Goal: Task Accomplishment & Management: Complete application form

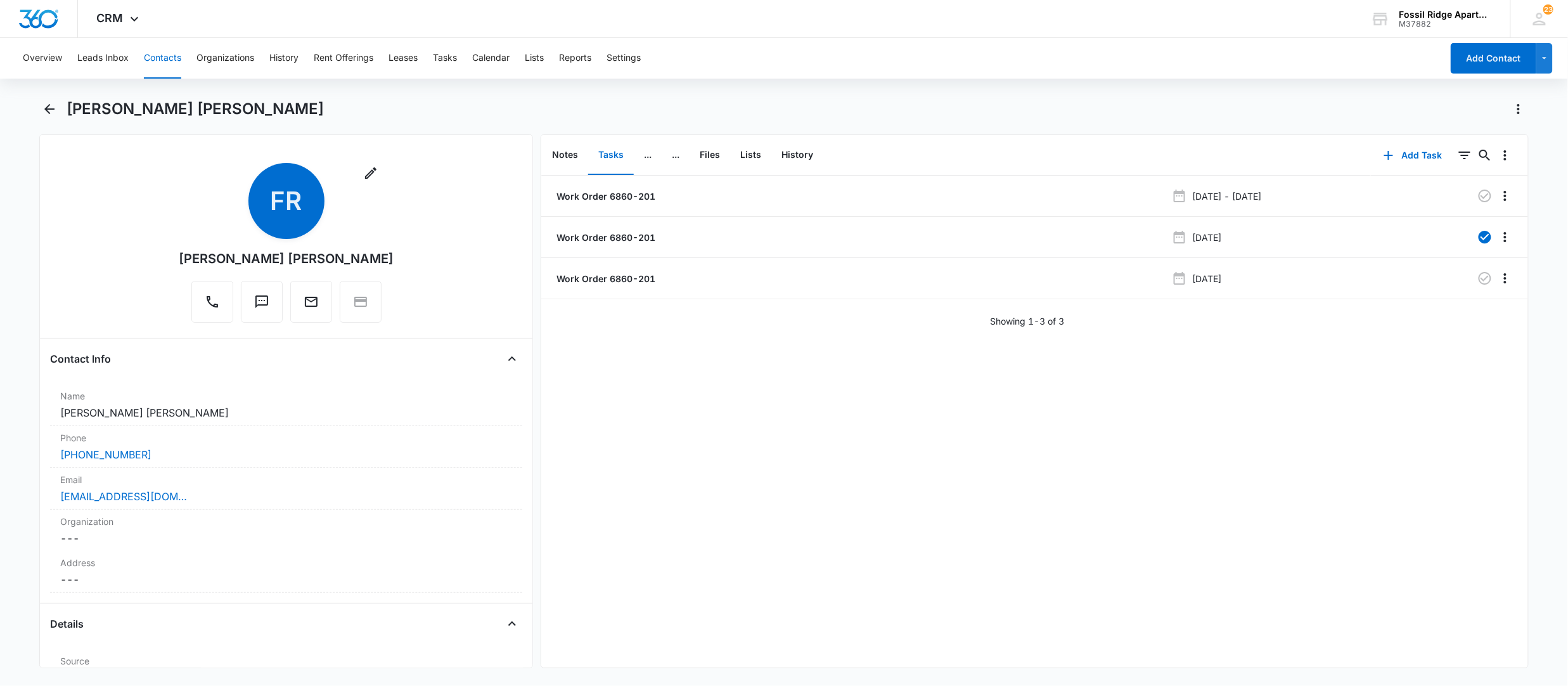
click at [166, 61] on button "Contacts" at bounding box center [162, 58] width 37 height 40
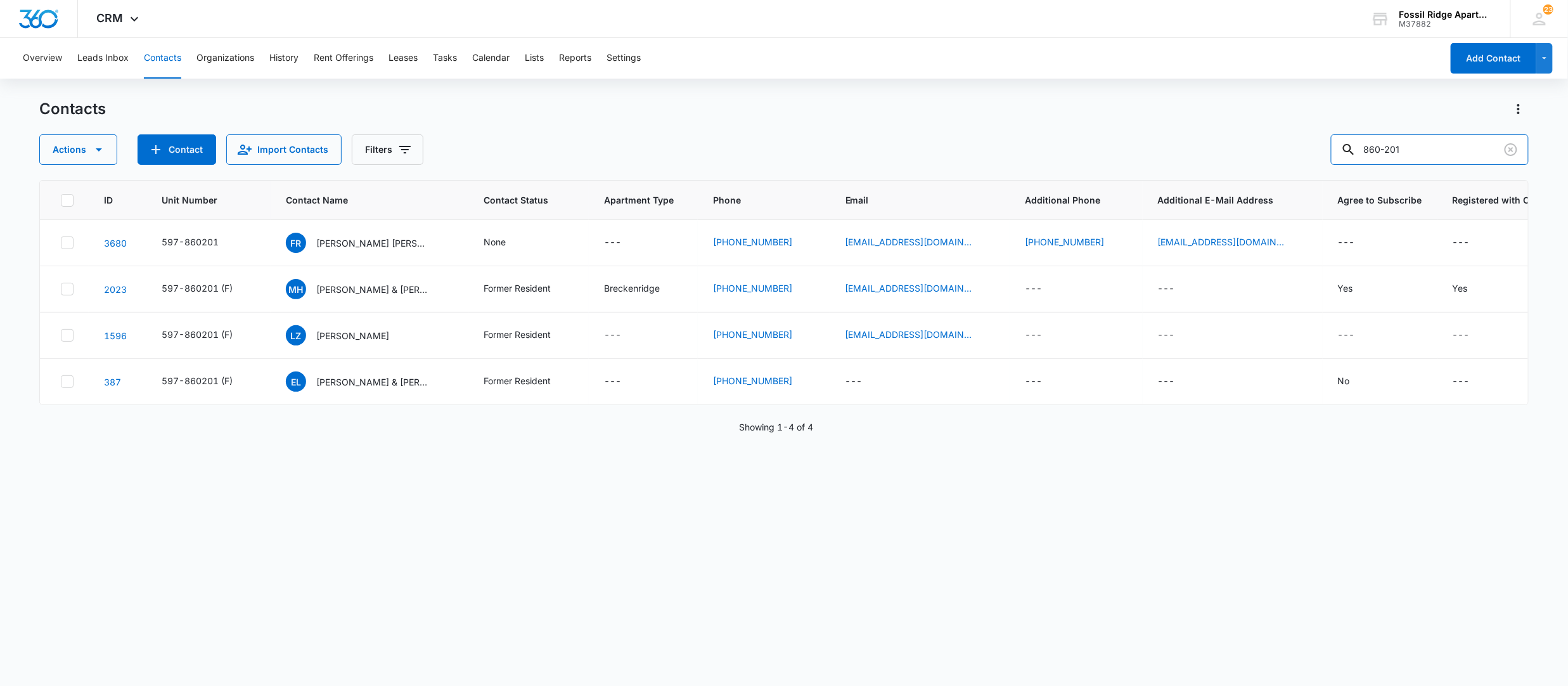
drag, startPoint x: 1451, startPoint y: 156, endPoint x: 1307, endPoint y: 167, distance: 144.4
click at [1311, 170] on div "Contacts Actions Contact Import Contacts Filters [PHONE_NUMBER] Unit Number Con…" at bounding box center [784, 391] width 1489 height 586
type input "Proiettie"
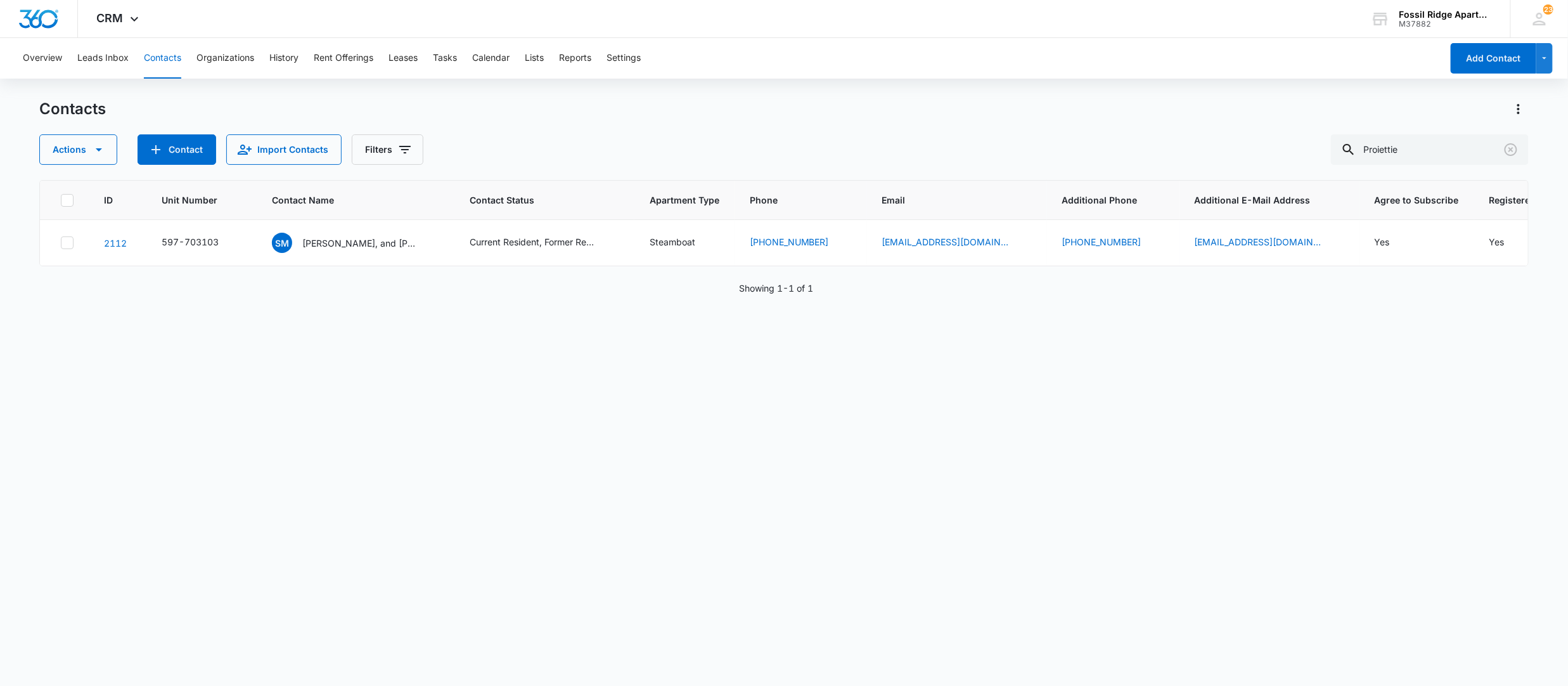
click at [173, 52] on button "Contacts" at bounding box center [162, 58] width 37 height 40
click at [1439, 141] on input "Proiettie" at bounding box center [1430, 150] width 198 height 31
drag, startPoint x: 1168, startPoint y: 89, endPoint x: 1136, endPoint y: 89, distance: 32.0
click at [1129, 86] on div "Overview Leads Inbox Contacts Organizations History Rent Offerings Leases Tasks…" at bounding box center [784, 361] width 1568 height 646
type input "860-103"
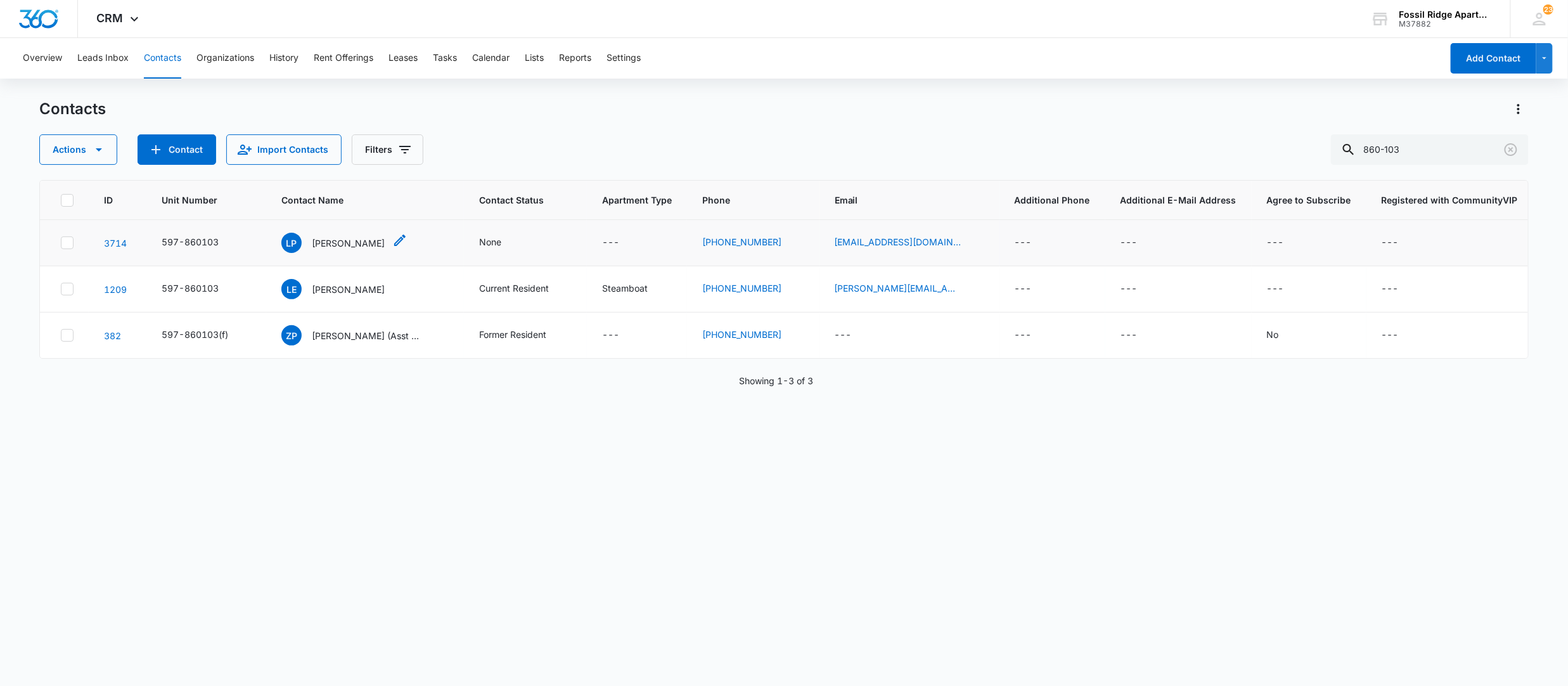
click at [348, 241] on p "[PERSON_NAME]" at bounding box center [348, 243] width 73 height 13
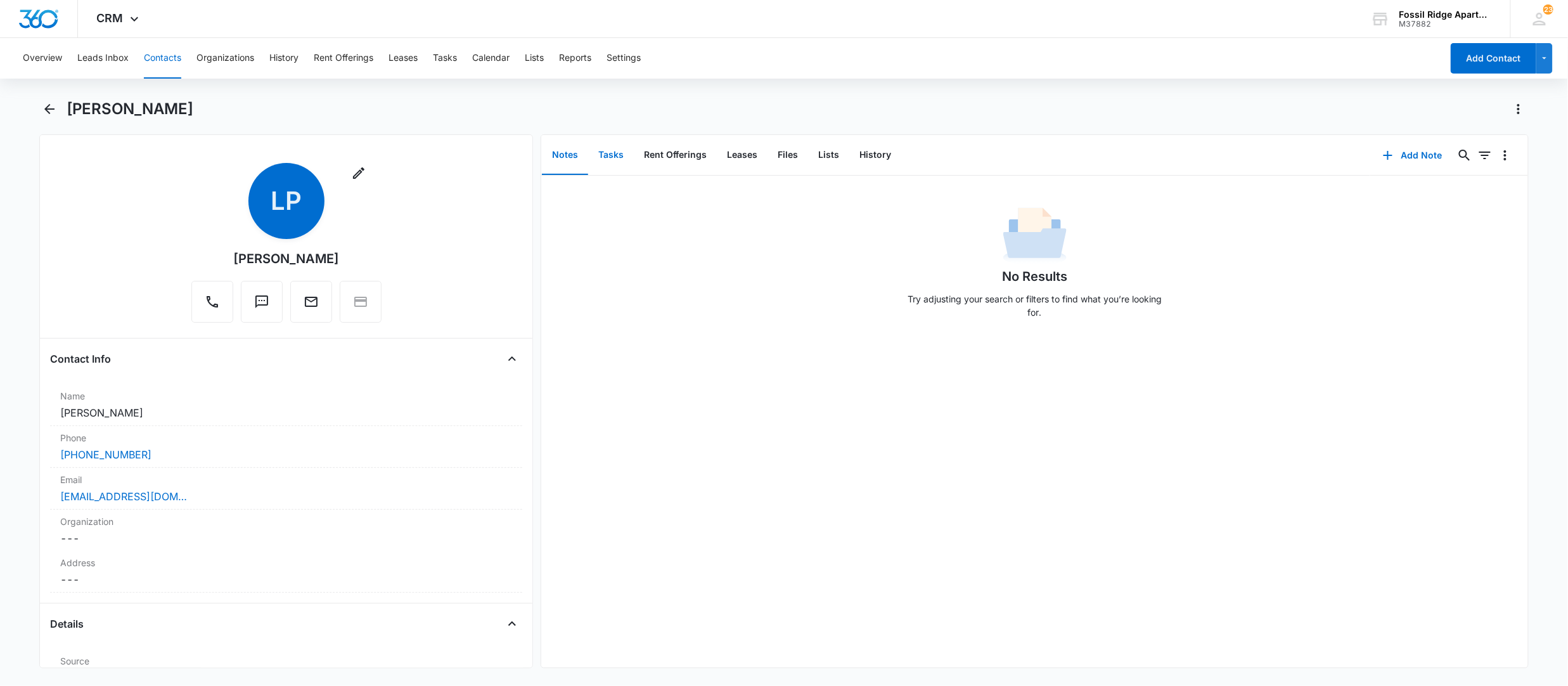
click at [613, 157] on button "Tasks" at bounding box center [611, 155] width 46 height 39
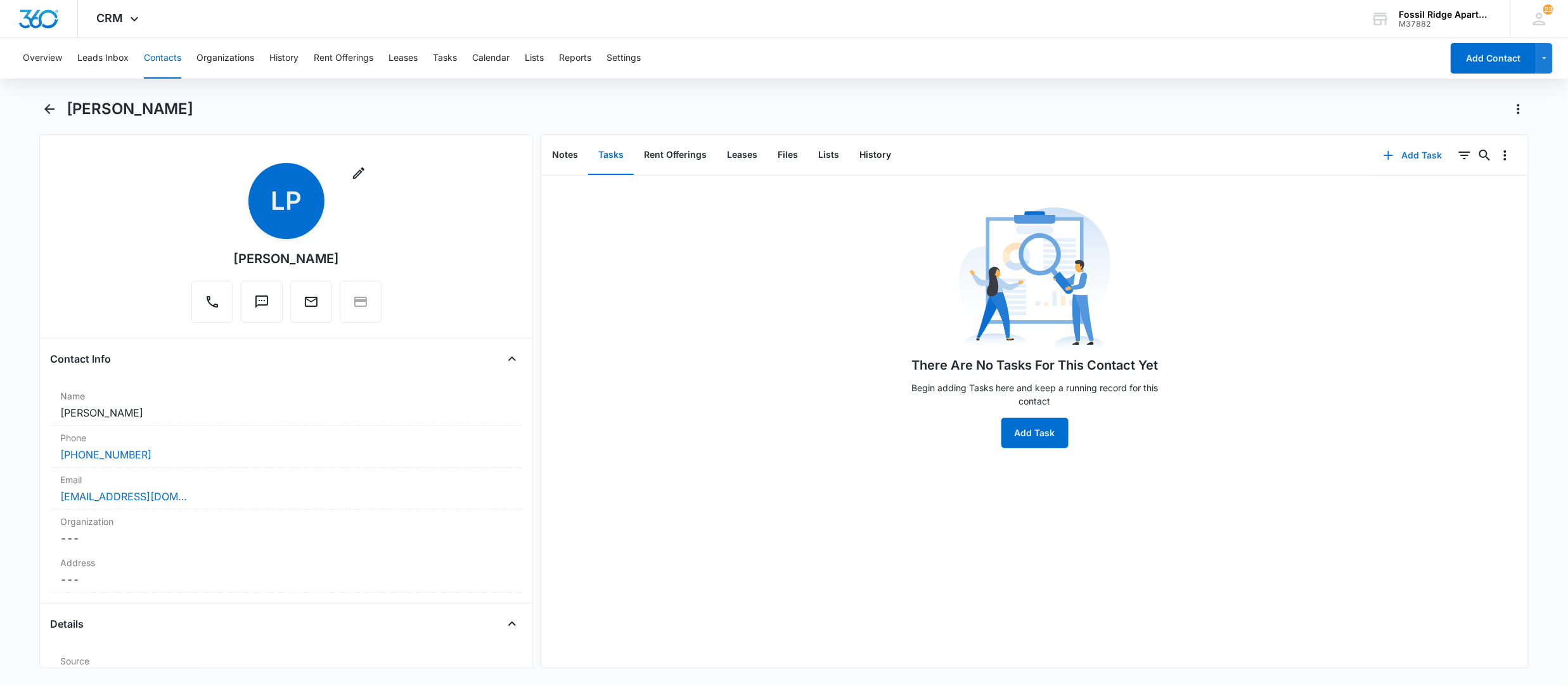
click at [1410, 154] on button "Add Task" at bounding box center [1413, 155] width 84 height 31
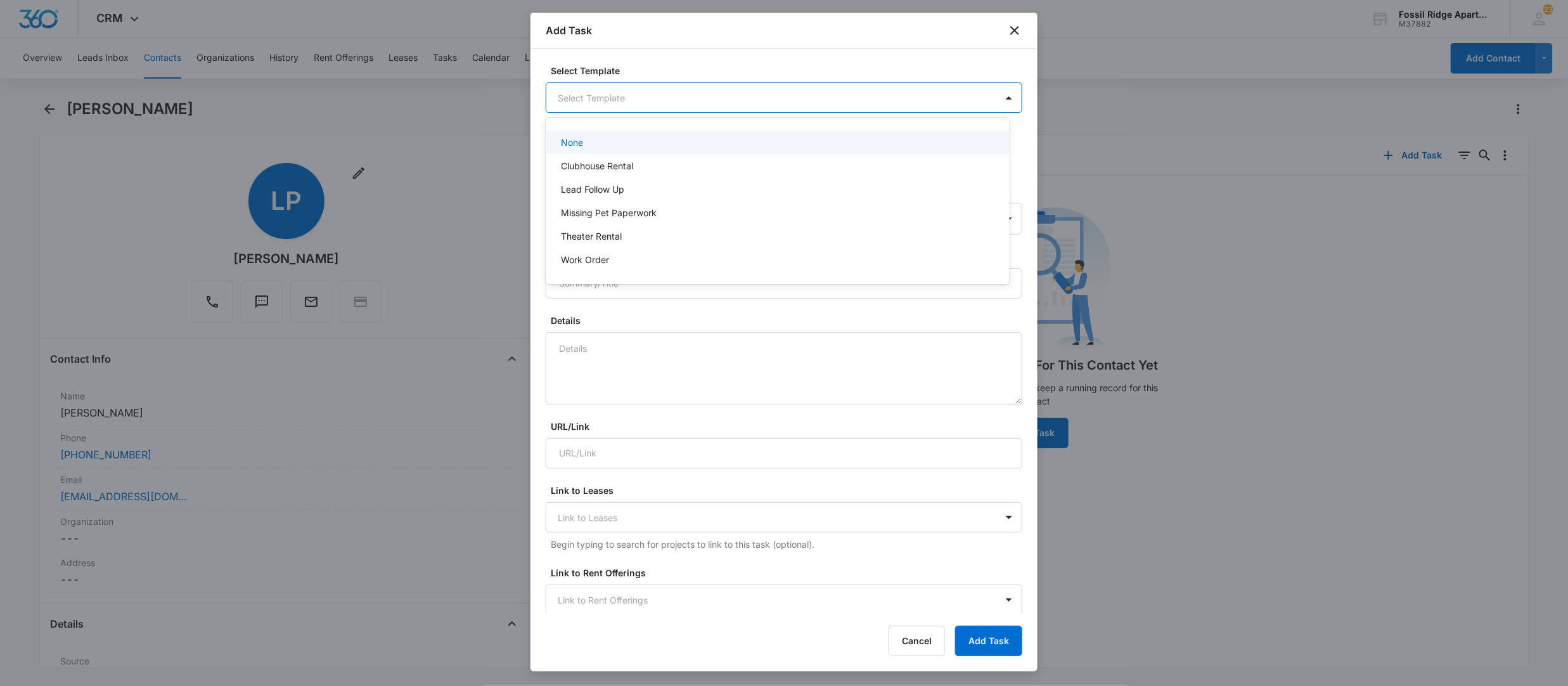
click at [665, 92] on body "CRM Apps Reputation Websites Forms CRM Email Social POS Content Ads Intelligenc…" at bounding box center [784, 343] width 1568 height 686
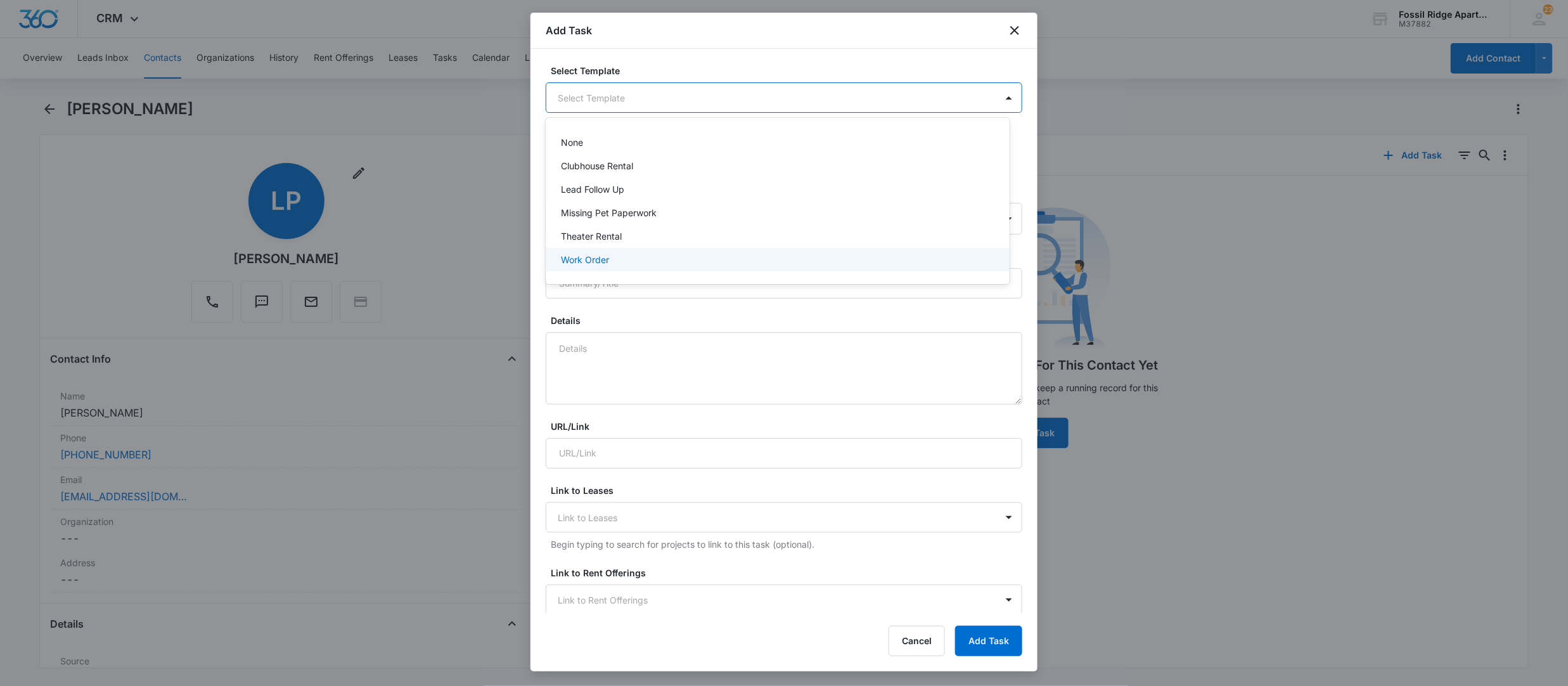
click at [632, 262] on div "Work Order" at bounding box center [776, 259] width 431 height 13
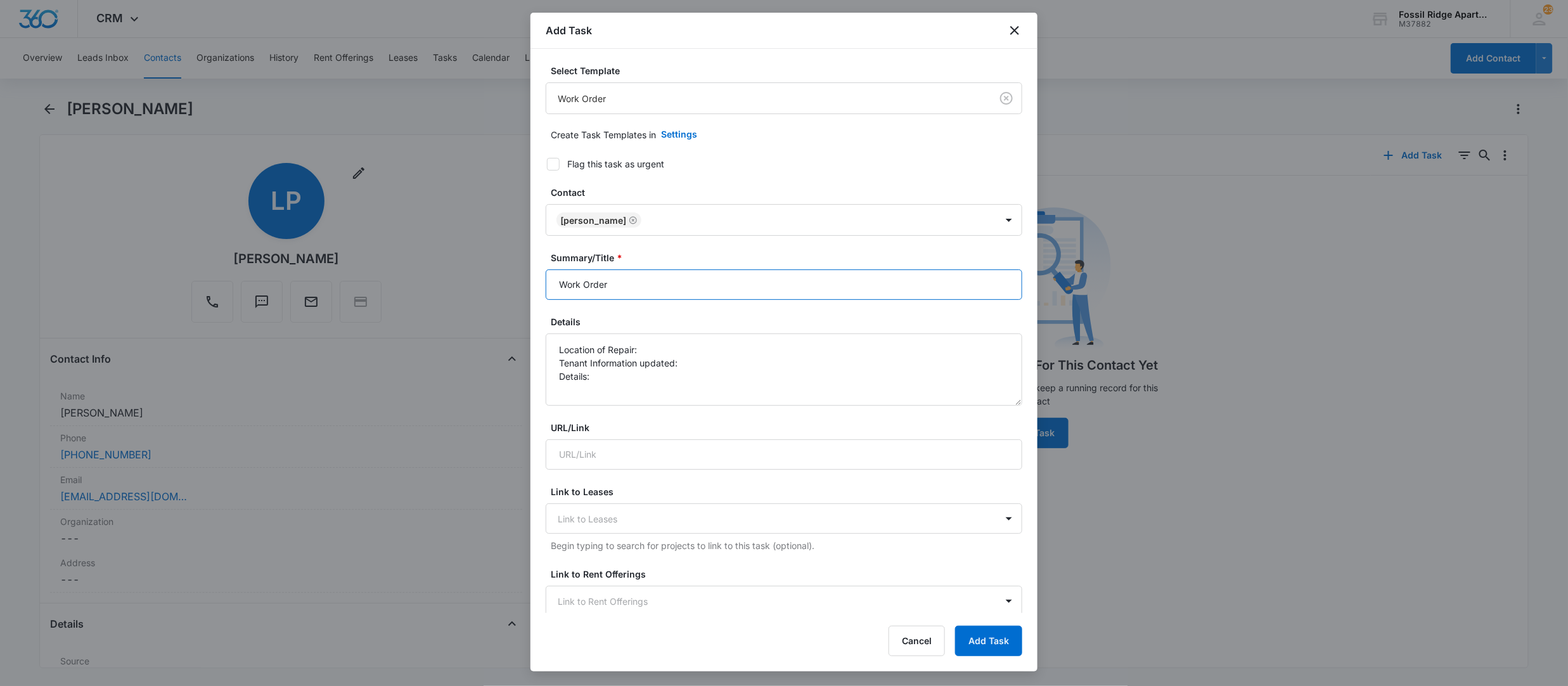
click at [658, 293] on input "Work Order" at bounding box center [784, 285] width 477 height 31
type input "Work Order 6860-103"
click at [642, 350] on textarea "Location of Repair: Tenant Information updated: Details:" at bounding box center [784, 370] width 477 height 73
click at [707, 361] on textarea "Location of Repair: kitchen Tenant Information updated: Details:" at bounding box center [784, 370] width 477 height 73
click at [622, 376] on textarea "Location of Repair: kitchen Tenant Information updated: yes Details:" at bounding box center [784, 370] width 477 height 73
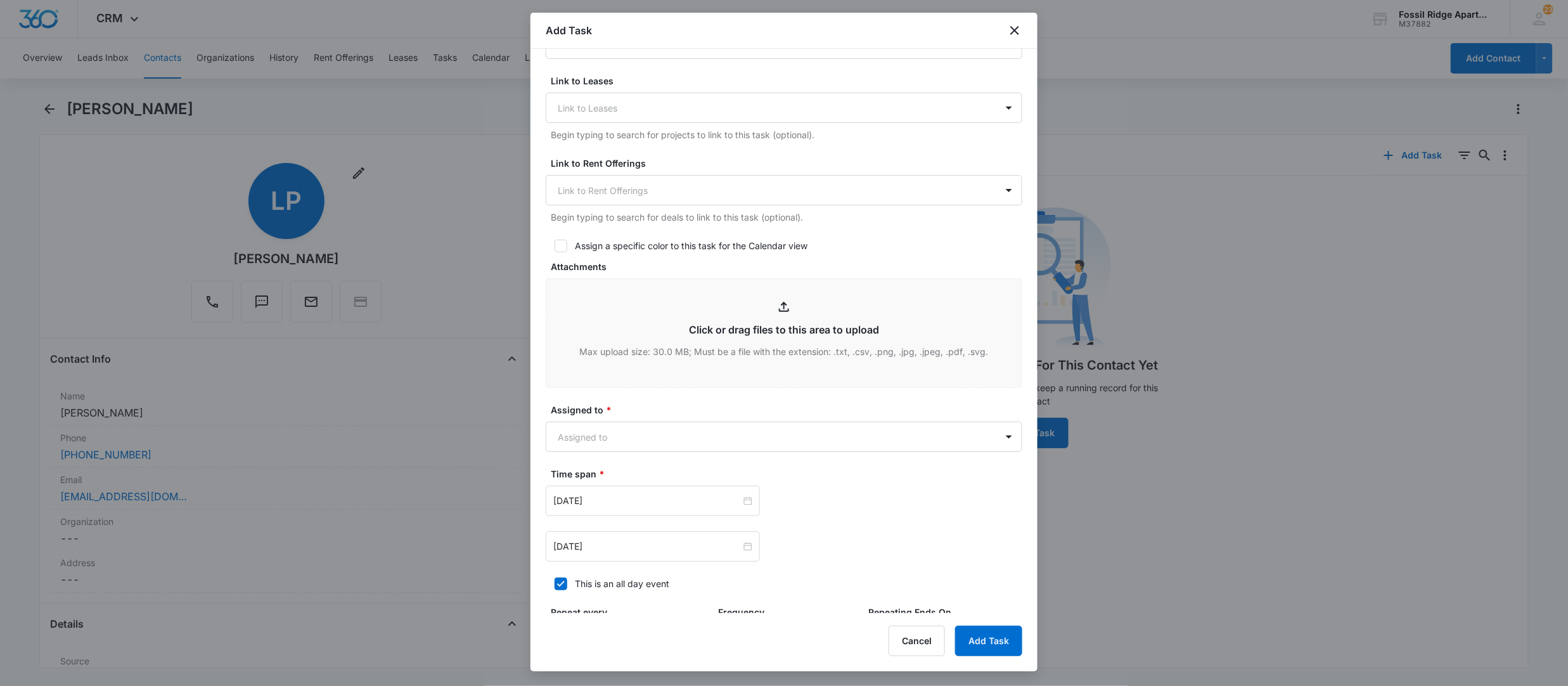
scroll to position [422, 0]
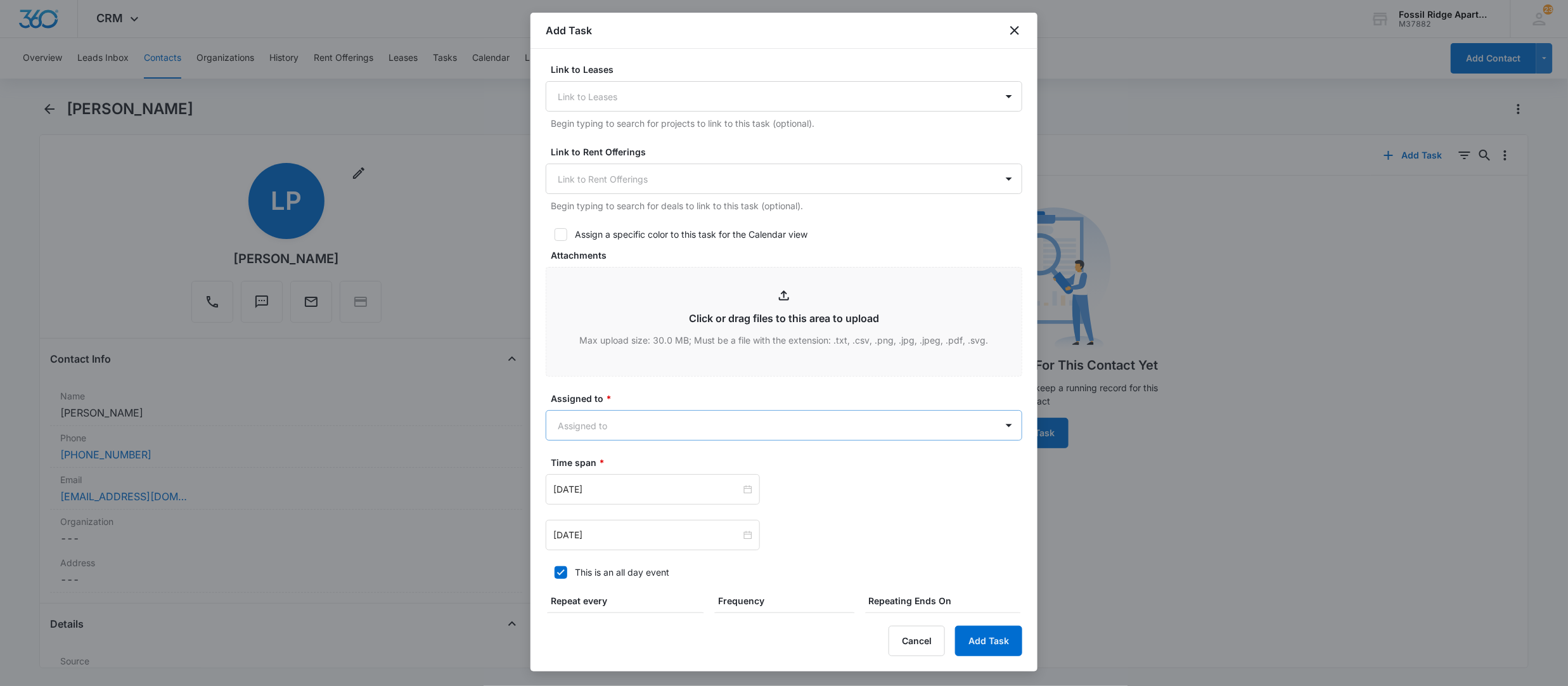
type textarea "Location of Repair: kitchen Tenant Information updated: yes Details: microwave …"
click at [605, 434] on body "CRM Apps Reputation Websites Forms CRM Email Social POS Content Ads Intelligenc…" at bounding box center [784, 343] width 1568 height 686
type input "col"
click at [606, 460] on div "[PERSON_NAME]" at bounding box center [778, 471] width 464 height 24
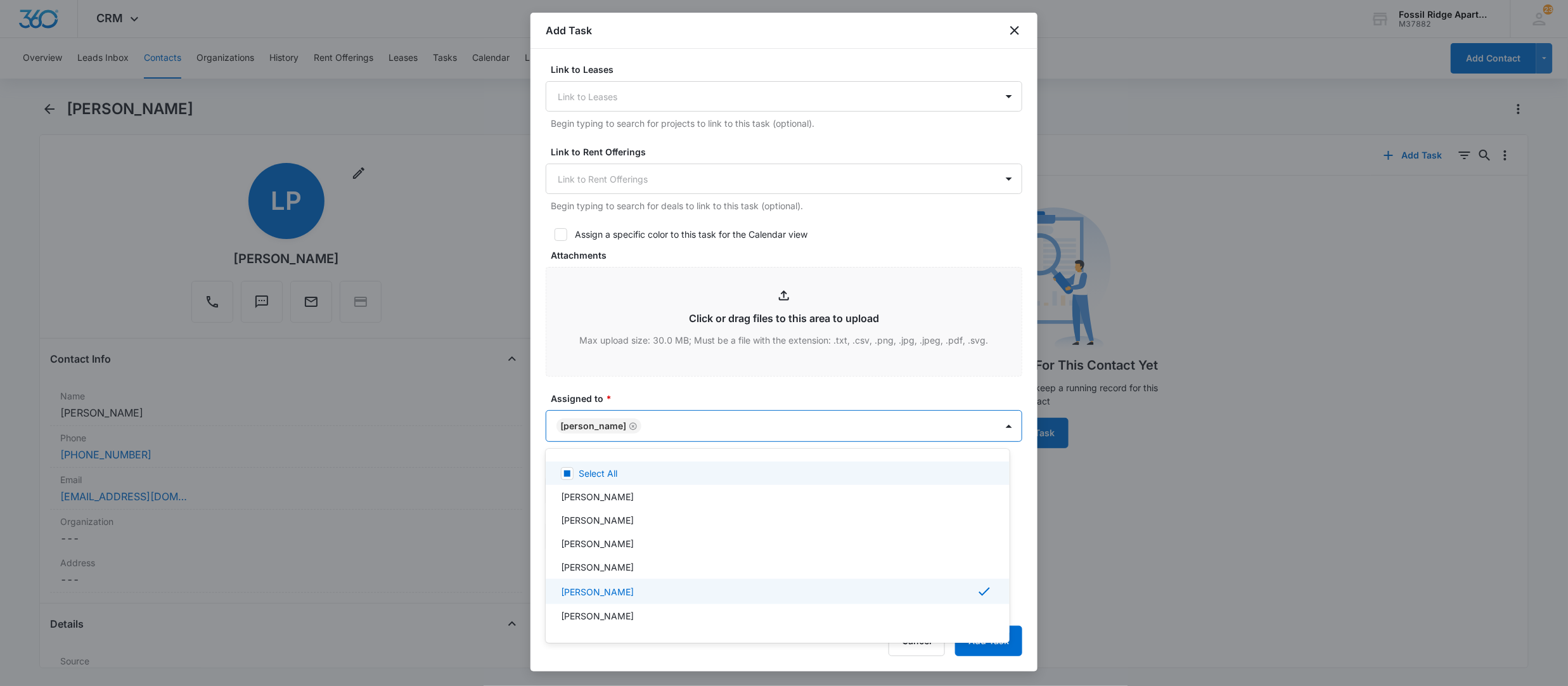
click at [745, 390] on div at bounding box center [784, 343] width 1568 height 686
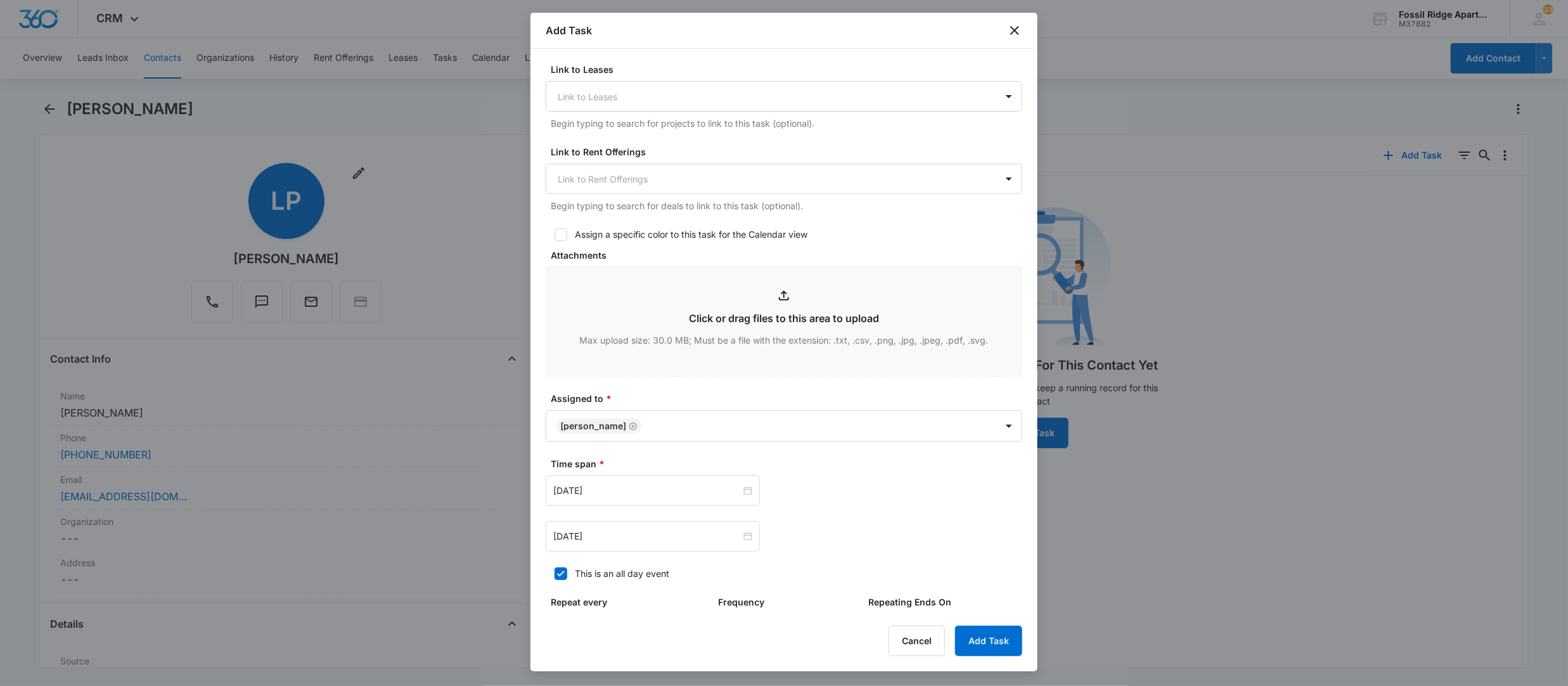
scroll to position [579, 0]
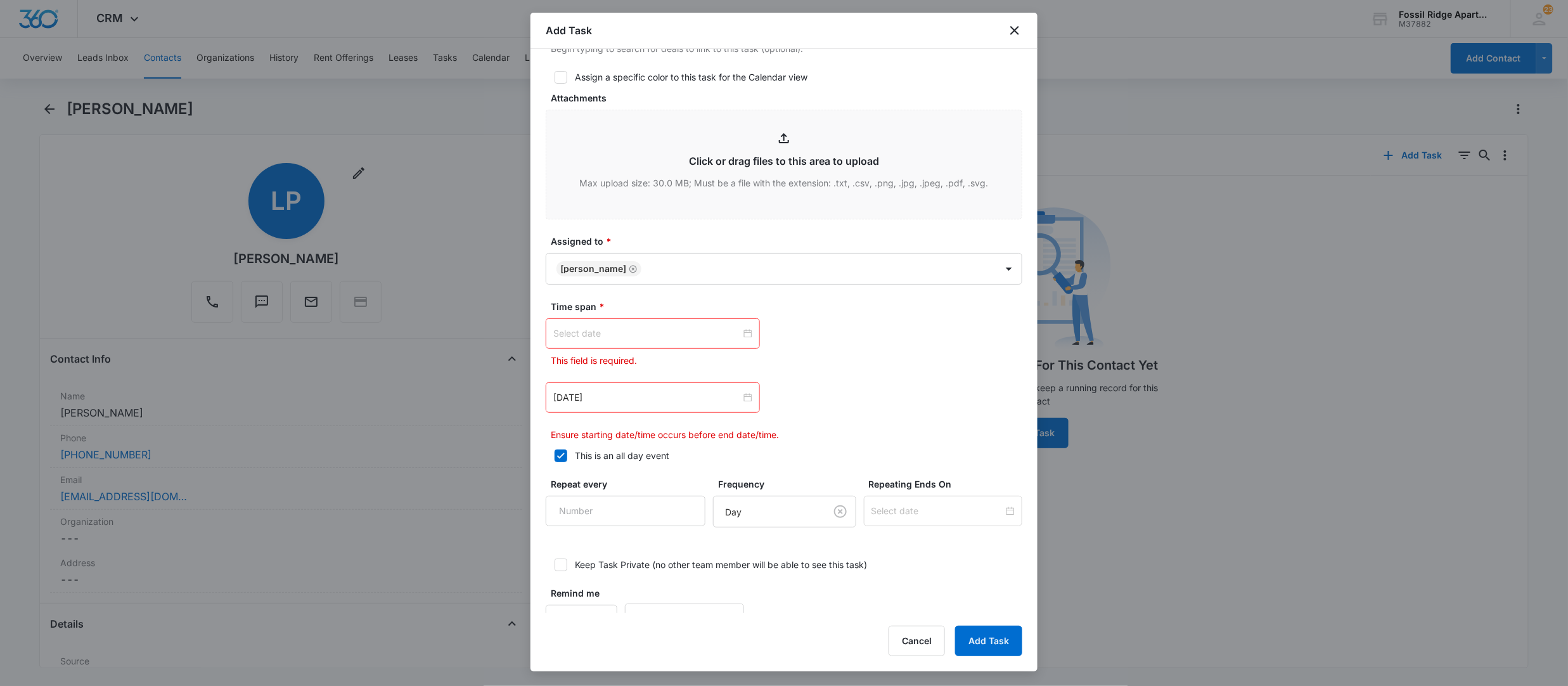
click at [619, 338] on input at bounding box center [647, 333] width 188 height 14
type input "[DATE]"
click at [642, 548] on div "[DATE]" at bounding box center [635, 536] width 177 height 25
click at [636, 540] on link "[DATE]" at bounding box center [635, 536] width 29 height 11
type input "[DATE]"
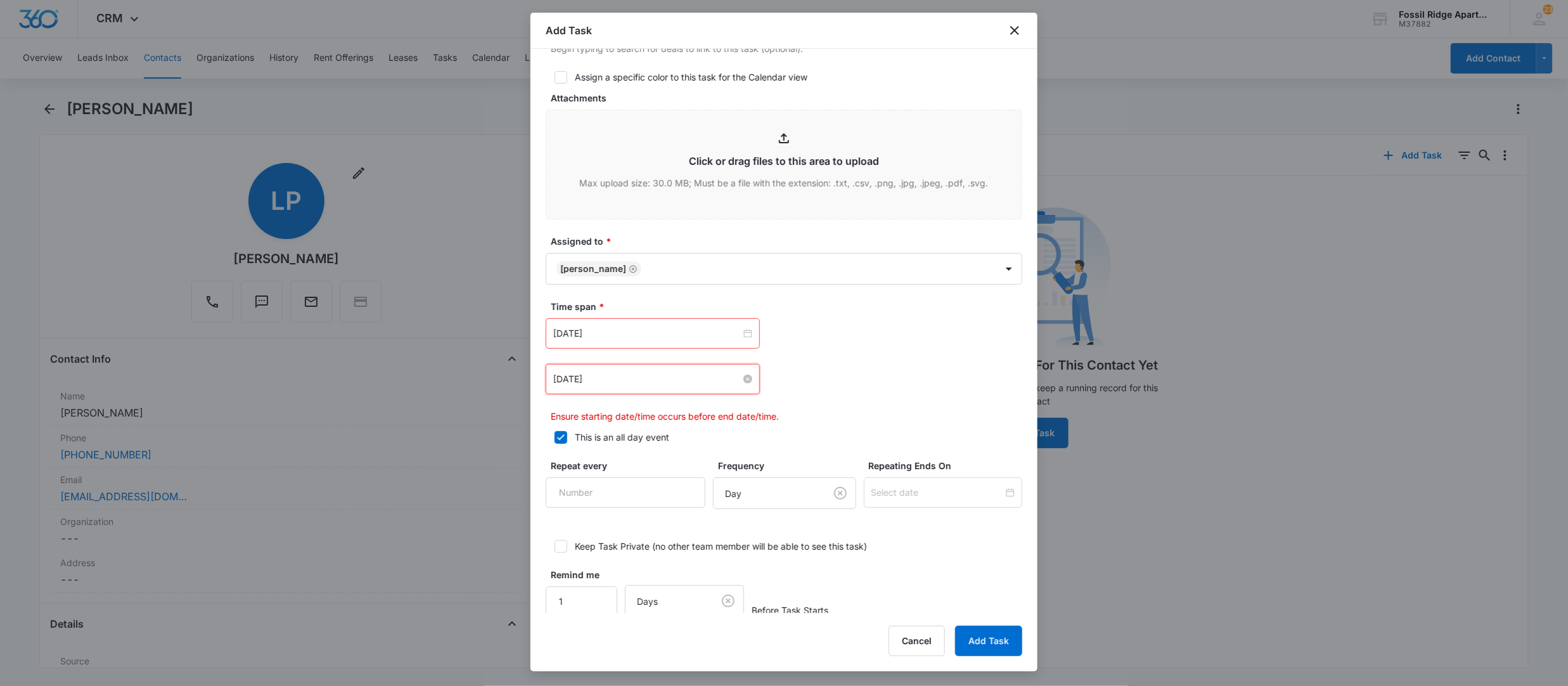
click at [715, 378] on input "[DATE]" at bounding box center [647, 379] width 188 height 14
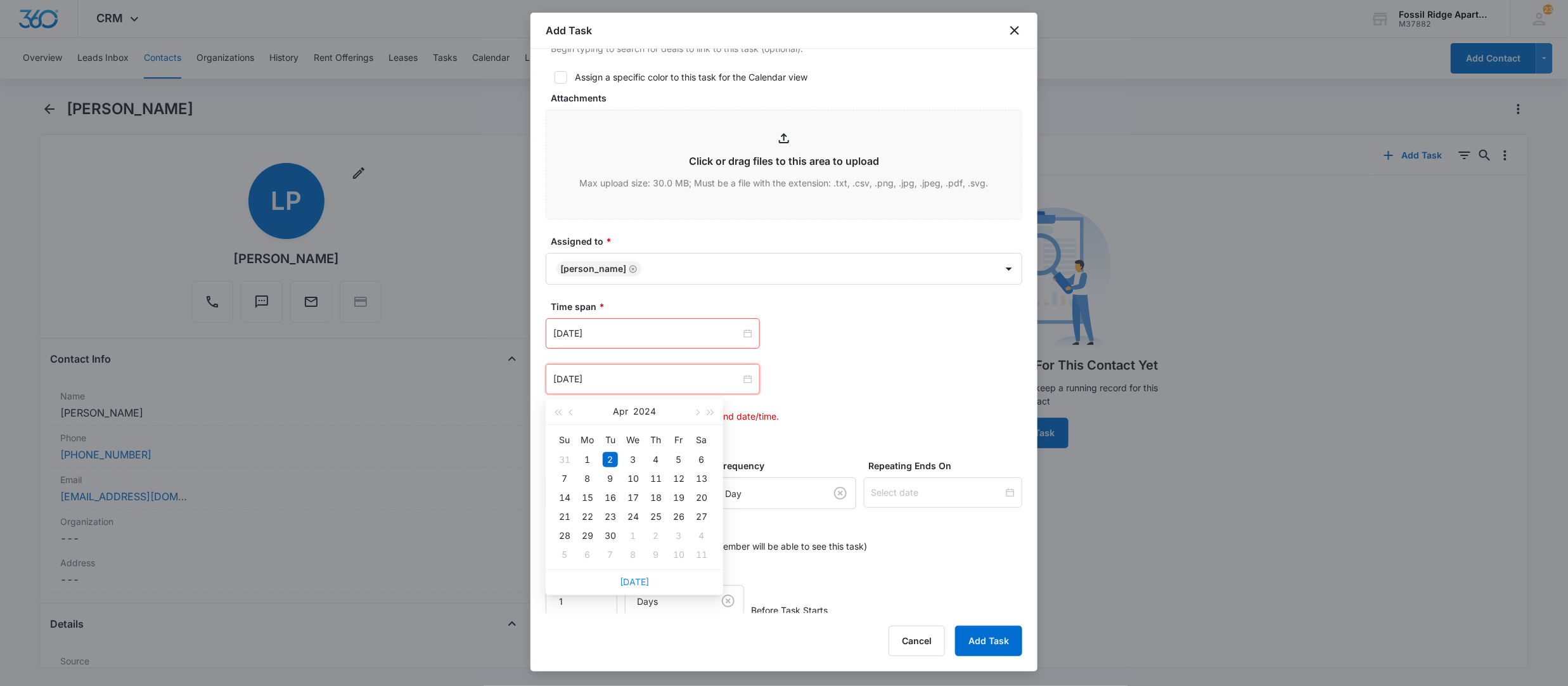
click at [642, 579] on link "[DATE]" at bounding box center [635, 581] width 29 height 11
type input "[DATE]"
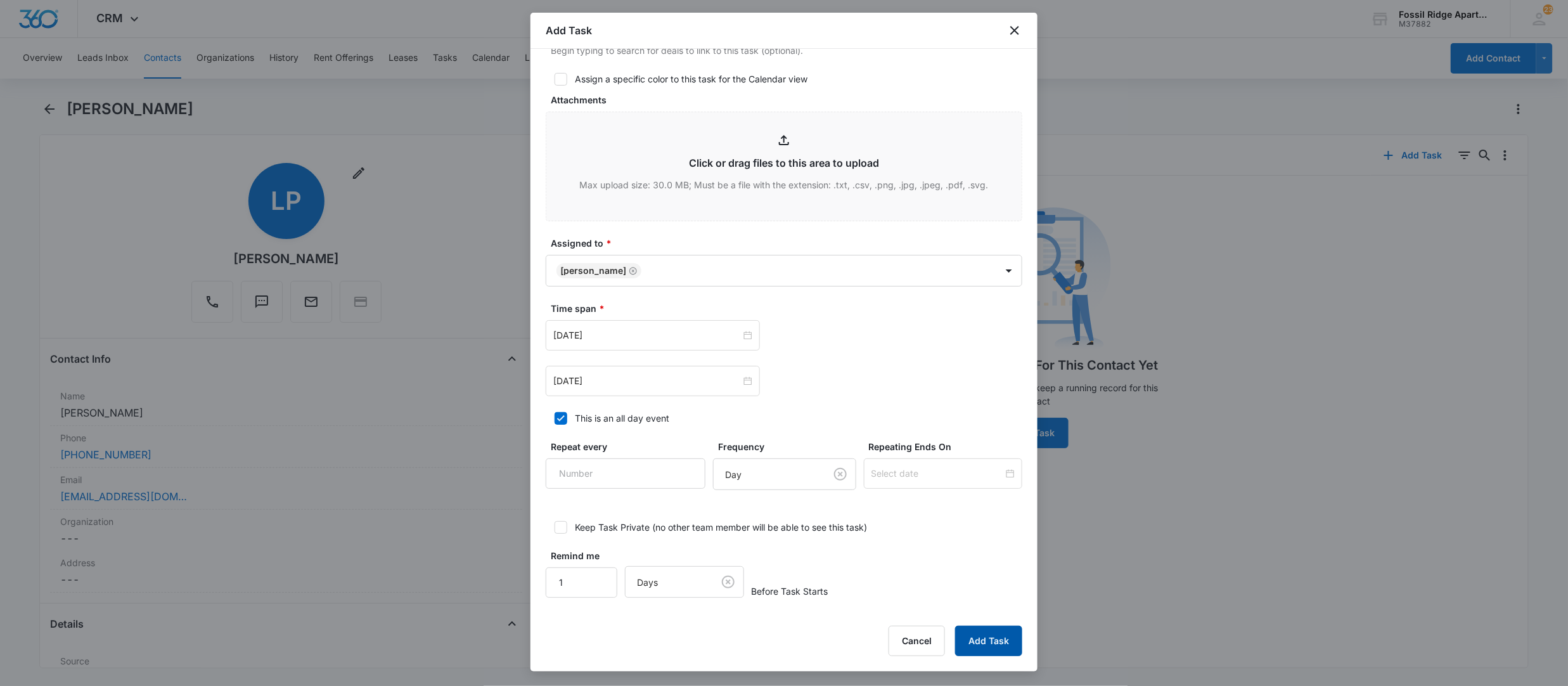
click at [977, 632] on button "Add Task" at bounding box center [989, 641] width 67 height 31
